Goal: Check status: Check status

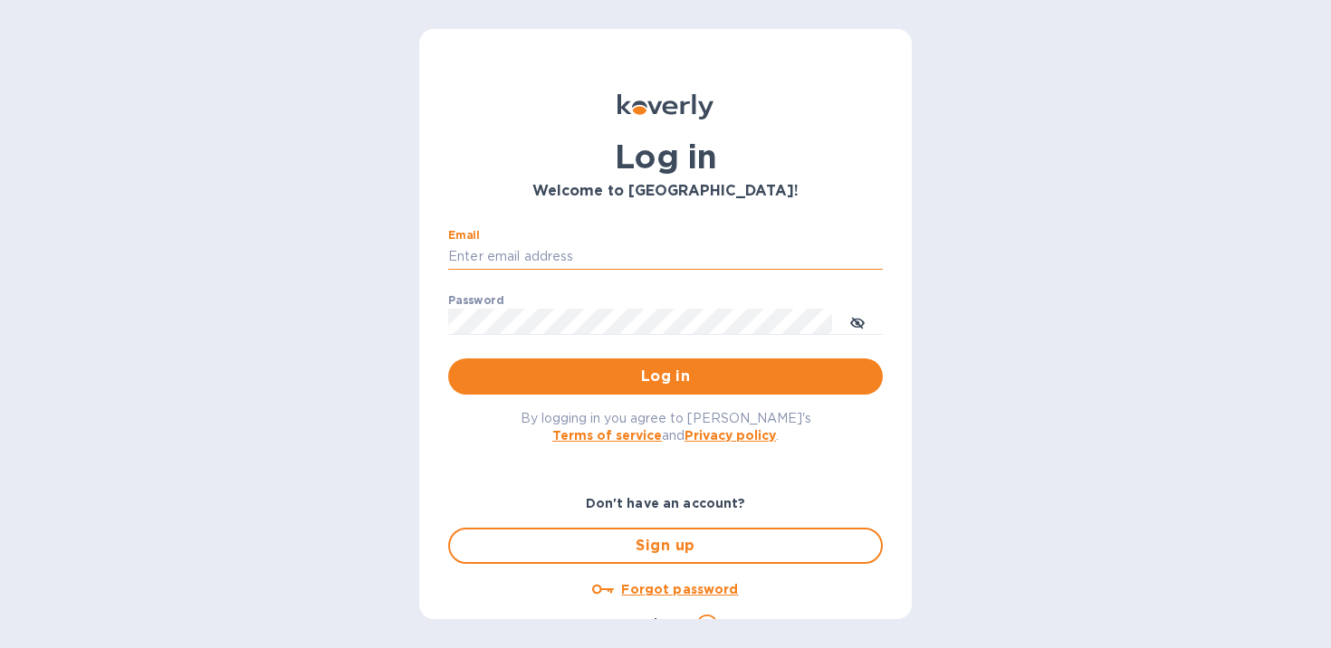
click at [643, 261] on input "Email" at bounding box center [665, 257] width 435 height 27
type input "[EMAIL_ADDRESS][DOMAIN_NAME]"
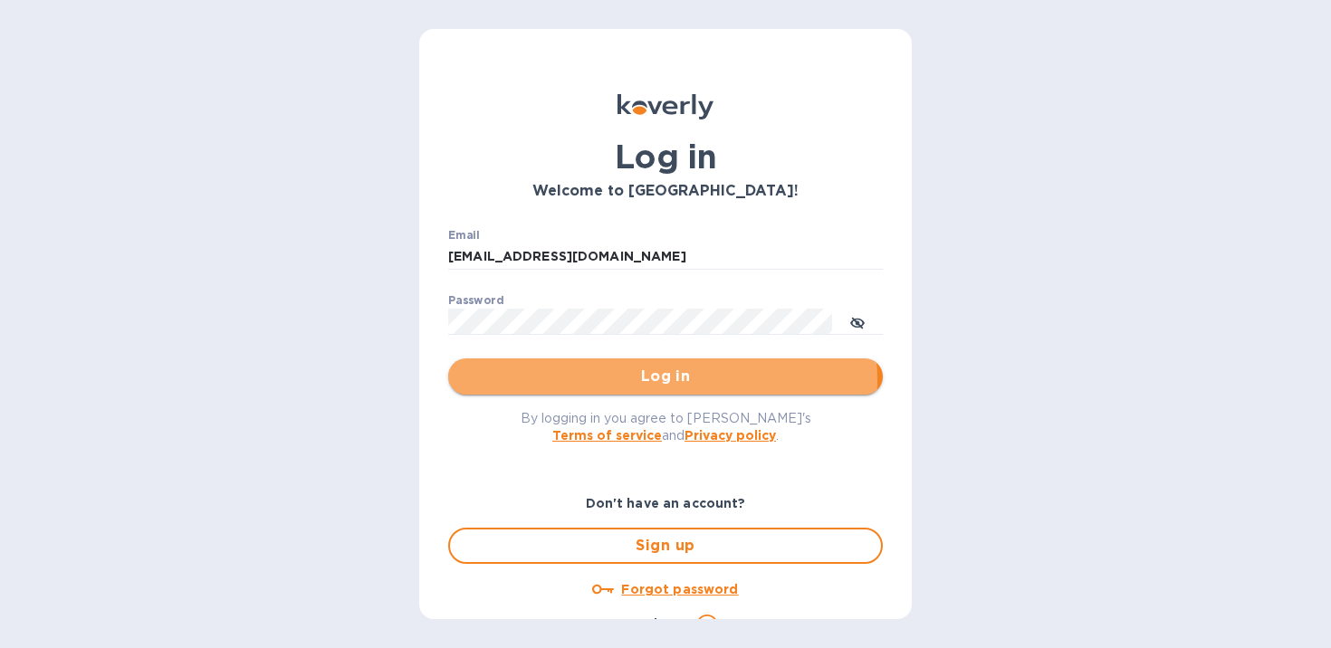
click at [600, 381] on span "Log in" at bounding box center [666, 377] width 406 height 22
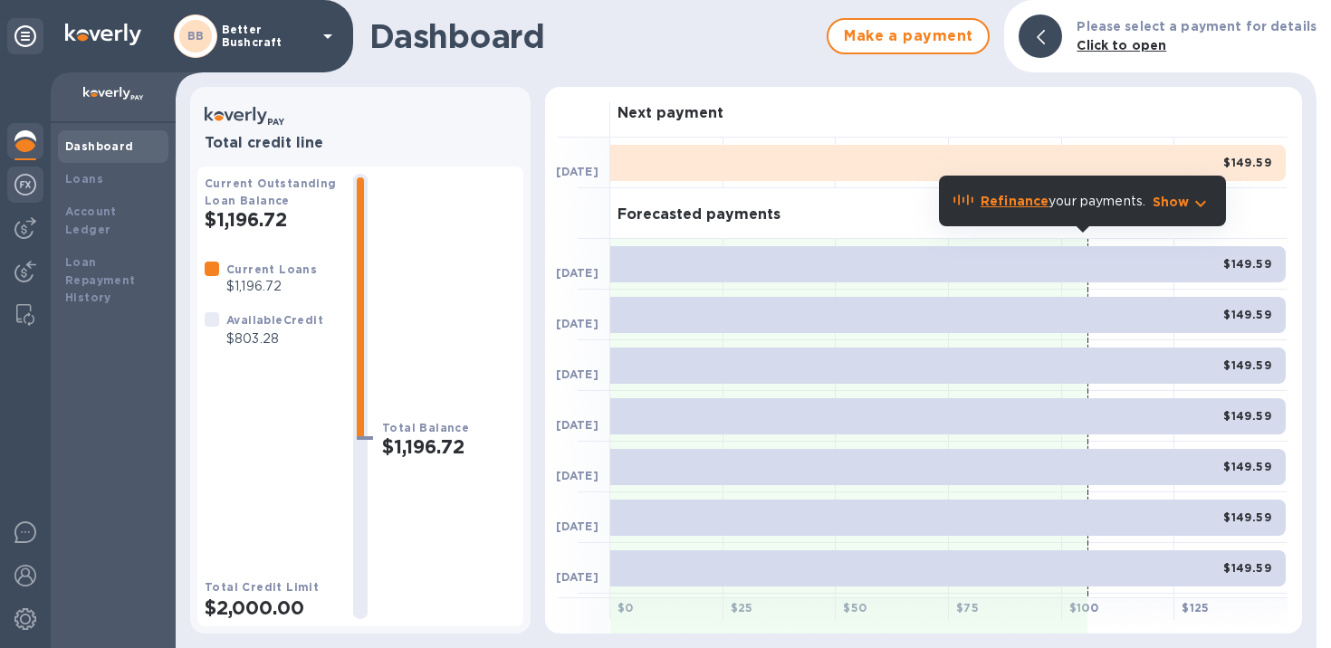
click at [15, 191] on img at bounding box center [25, 185] width 22 height 22
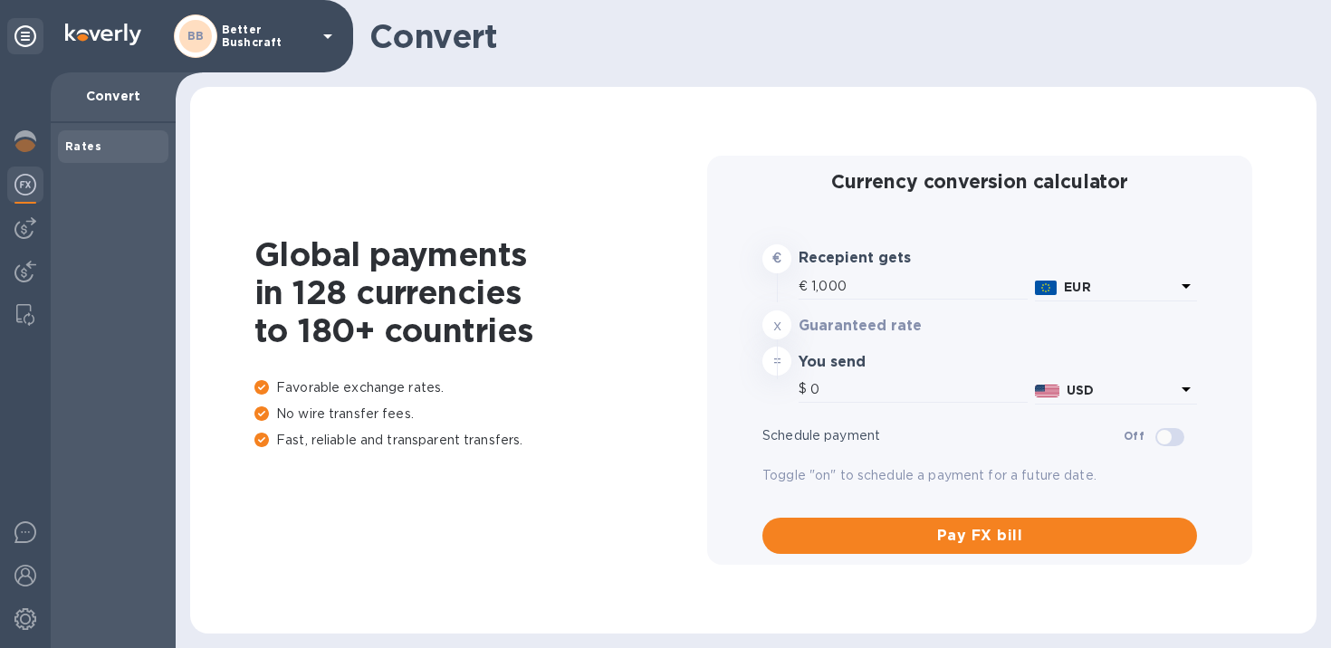
type input "1,172.63"
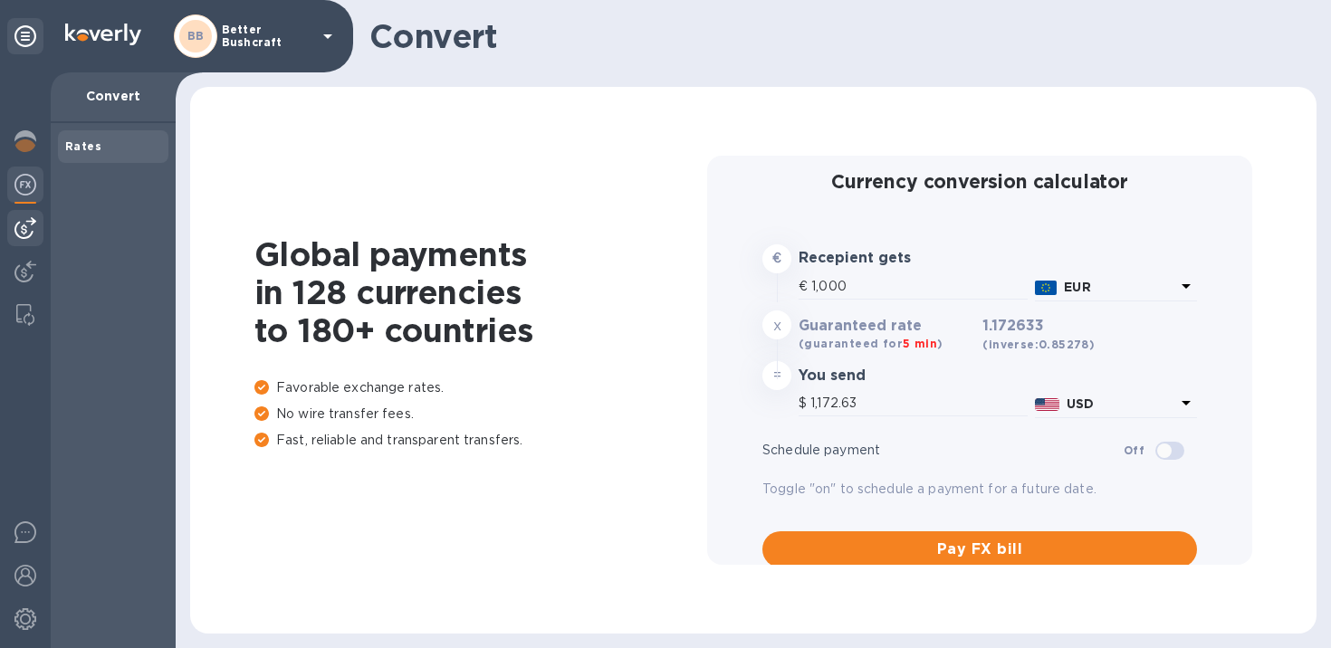
click at [20, 228] on img at bounding box center [25, 228] width 22 height 22
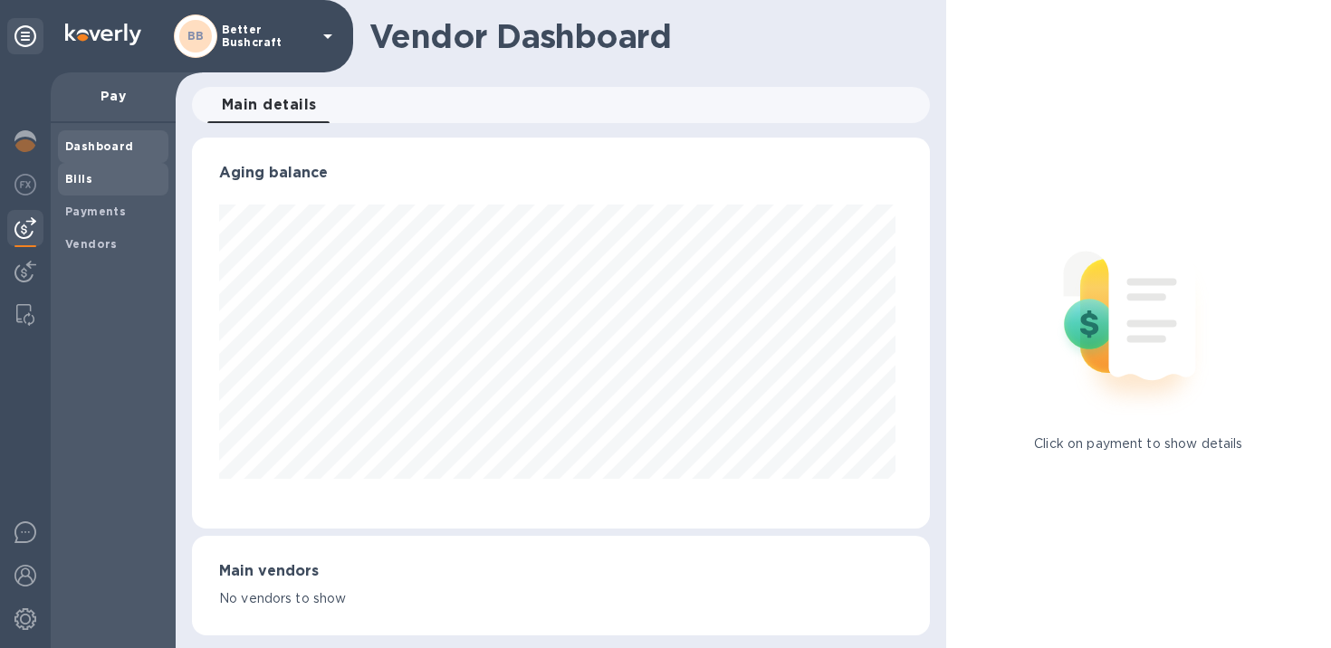
click at [71, 183] on b "Bills" at bounding box center [78, 179] width 27 height 14
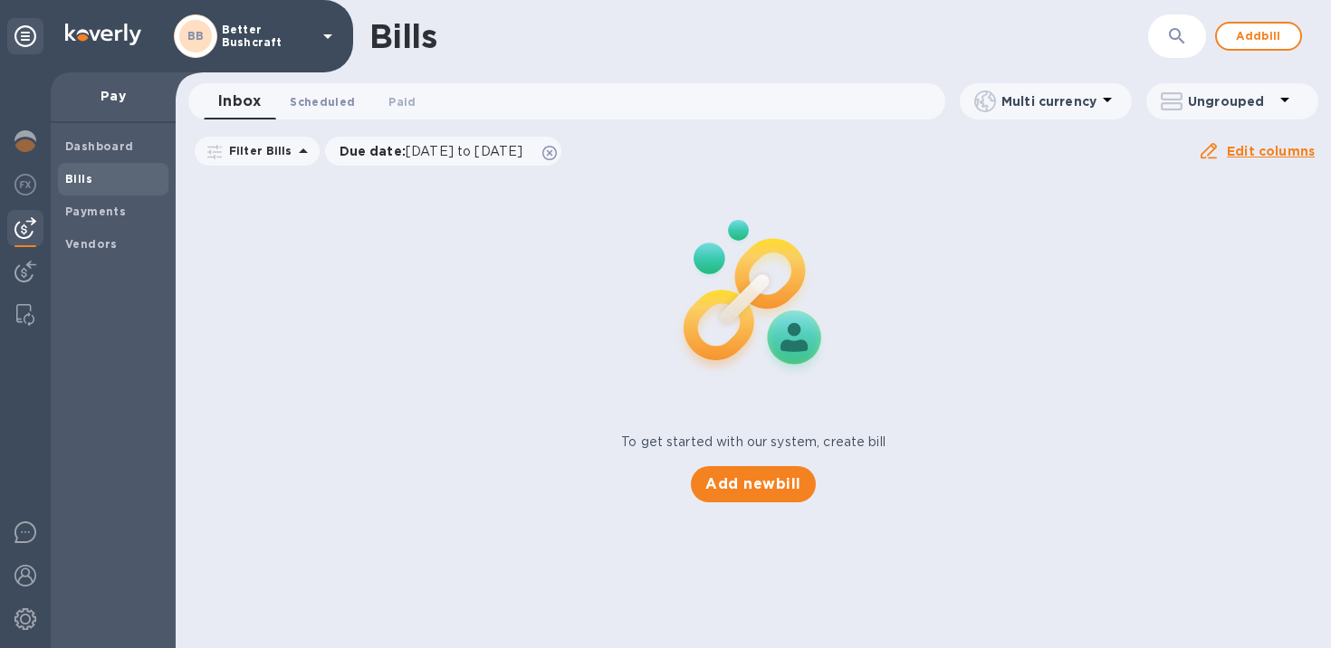
click at [334, 98] on span "Scheduled 0" at bounding box center [322, 101] width 65 height 19
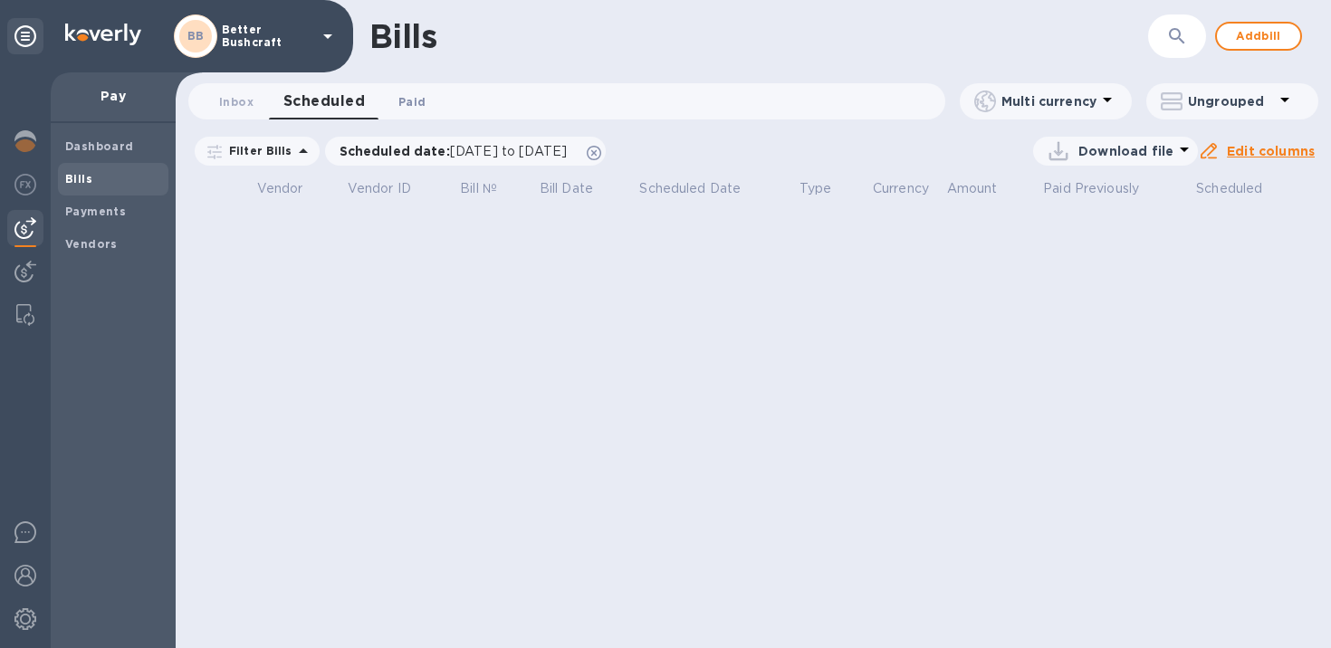
click at [396, 98] on span "Paid 0" at bounding box center [412, 101] width 36 height 19
